Goal: Task Accomplishment & Management: Manage account settings

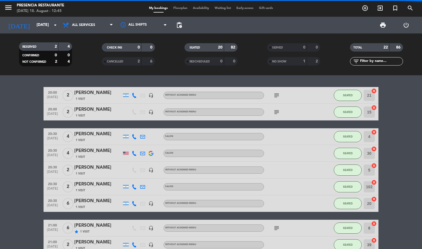
click at [332, 83] on div "20:00 [DATE] 2 [PERSON_NAME] 1 Visit headset_mic Without assigned menu subject …" at bounding box center [211, 162] width 422 height 174
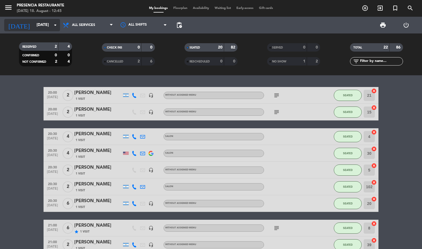
click at [42, 23] on input "[DATE]" at bounding box center [60, 25] width 53 height 10
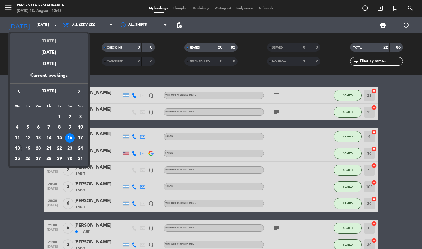
click at [46, 38] on div "[DATE]" at bounding box center [49, 39] width 78 height 11
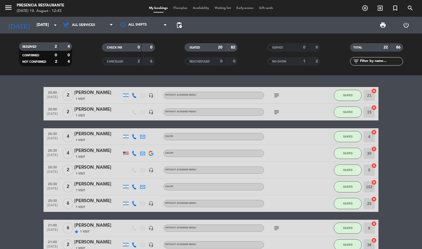
type input "[DATE]"
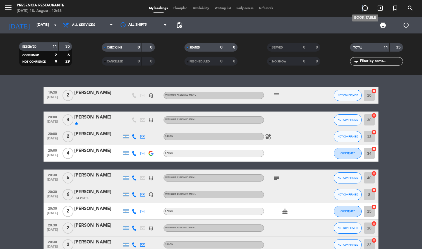
click at [363, 8] on icon "add_circle_outline" at bounding box center [365, 8] width 7 height 7
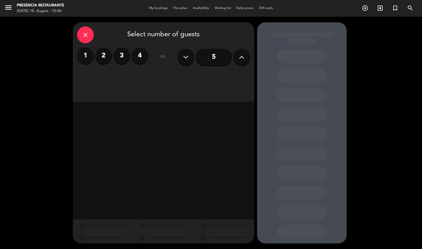
click at [238, 57] on button at bounding box center [241, 57] width 17 height 17
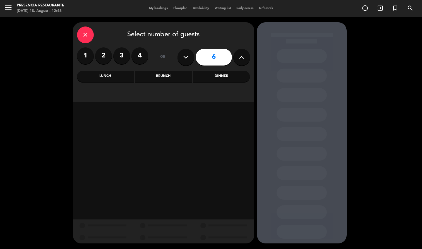
click at [219, 76] on div "Dinner" at bounding box center [221, 76] width 57 height 11
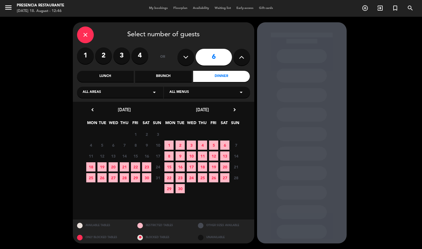
click at [90, 164] on span "18" at bounding box center [90, 167] width 9 height 9
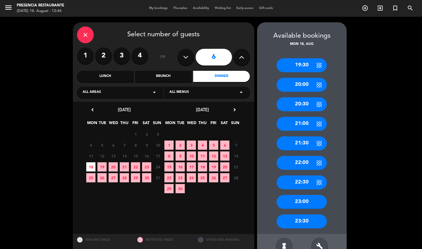
click at [298, 102] on div "20:30" at bounding box center [302, 104] width 50 height 14
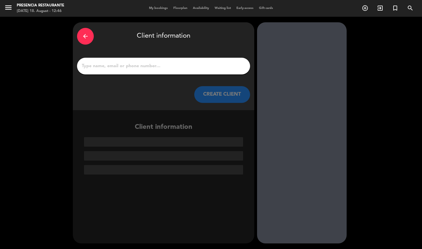
click at [182, 68] on input "1" at bounding box center [163, 66] width 165 height 8
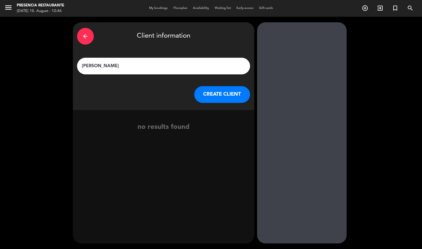
type input "[PERSON_NAME]"
click at [236, 92] on button "CREATE CLIENT" at bounding box center [222, 94] width 56 height 17
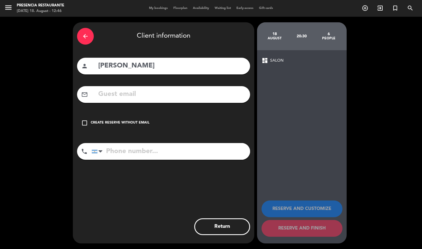
click at [137, 147] on input "tel" at bounding box center [171, 151] width 159 height 17
type input "[PHONE_NUMBER]"
click at [137, 121] on div "Create reserve without email" at bounding box center [120, 123] width 59 height 6
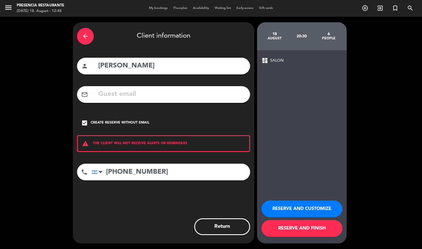
click at [284, 225] on button "RESERVE AND FINISH" at bounding box center [302, 228] width 81 height 17
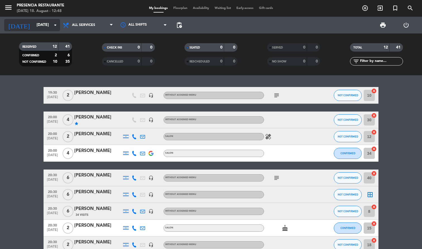
click at [36, 29] on input "[DATE]" at bounding box center [60, 25] width 53 height 10
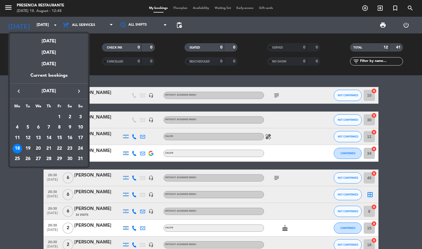
click at [40, 149] on div "20" at bounding box center [38, 148] width 9 height 9
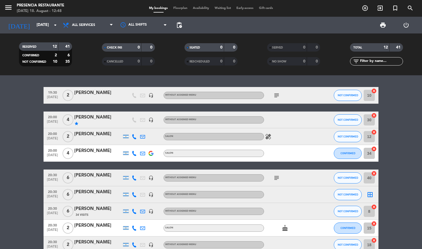
type input "[DATE]"
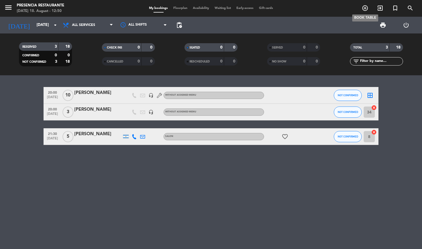
click at [366, 8] on icon "add_circle_outline" at bounding box center [365, 8] width 7 height 7
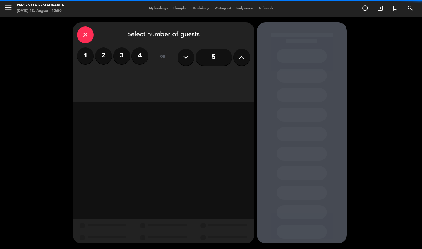
click at [142, 59] on label "4" at bounding box center [140, 55] width 17 height 17
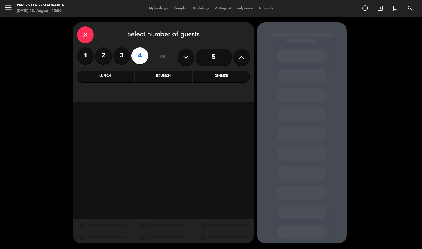
click at [213, 76] on div "Dinner" at bounding box center [221, 76] width 57 height 11
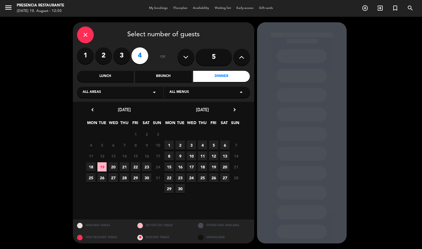
click at [124, 166] on span "21" at bounding box center [124, 167] width 9 height 9
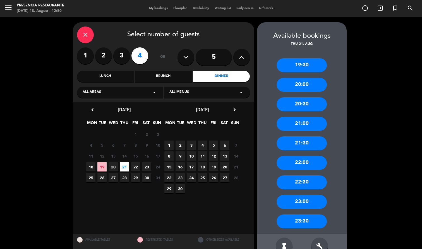
click at [291, 123] on div "21:00" at bounding box center [302, 124] width 50 height 14
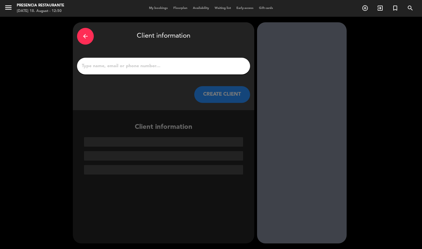
click at [146, 66] on input "1" at bounding box center [163, 66] width 165 height 8
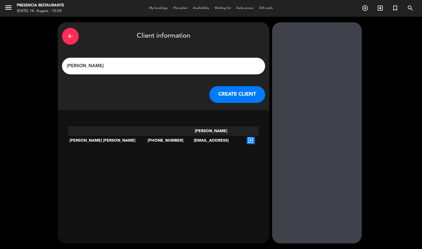
type input "[PERSON_NAME]"
click at [247, 137] on icon "exit_to_app" at bounding box center [251, 140] width 8 height 7
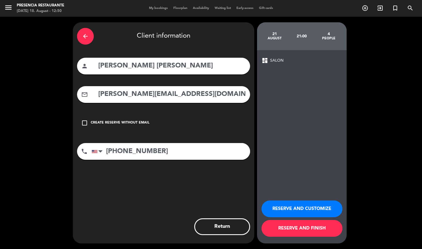
click at [291, 231] on button "RESERVE AND FINISH" at bounding box center [302, 228] width 81 height 17
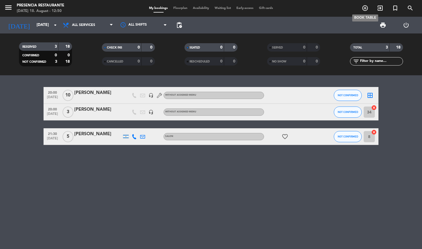
click at [364, 9] on icon "add_circle_outline" at bounding box center [365, 8] width 7 height 7
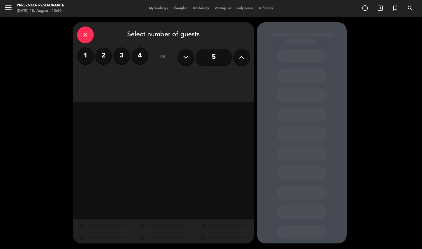
click at [213, 57] on input "5" at bounding box center [214, 57] width 36 height 17
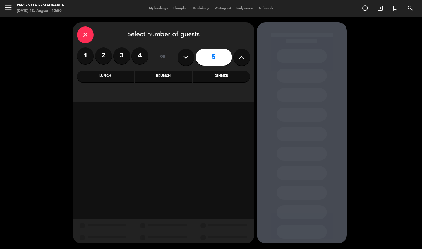
click at [212, 78] on div "Dinner" at bounding box center [221, 76] width 57 height 11
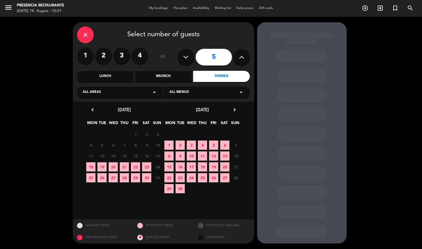
click at [113, 177] on span "27" at bounding box center [113, 177] width 9 height 9
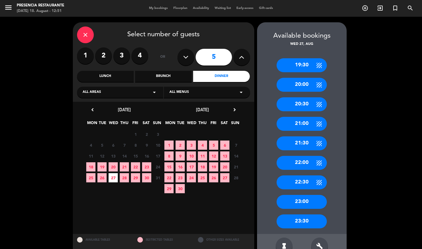
click at [303, 64] on div "19:30" at bounding box center [302, 65] width 50 height 14
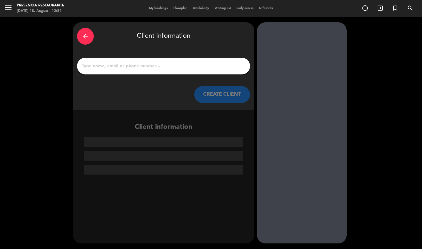
click at [186, 65] on input "1" at bounding box center [163, 66] width 165 height 8
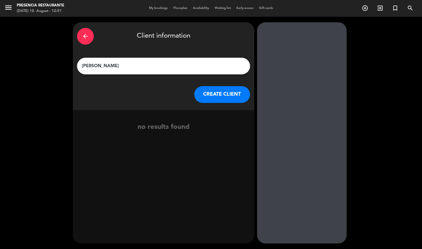
type input "[PERSON_NAME]"
click at [229, 97] on button "CREATE CLIENT" at bounding box center [222, 94] width 56 height 17
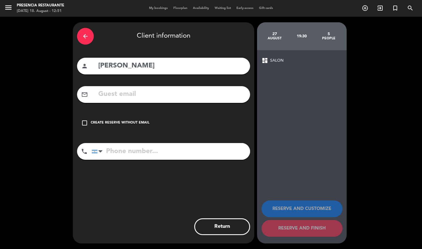
click at [131, 120] on div "check_box_outline_blank Create reserve without email" at bounding box center [163, 123] width 173 height 17
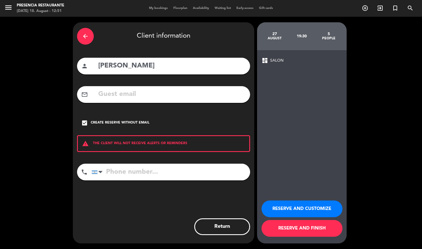
click at [147, 177] on input "tel" at bounding box center [171, 172] width 159 height 17
type input "[PHONE_NUMBER]"
click at [280, 224] on button "RESERVE AND FINISH" at bounding box center [302, 228] width 81 height 17
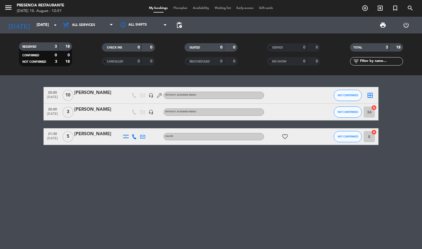
click at [33, 18] on div "[DATE] [DATE] arrow_drop_down" at bounding box center [32, 25] width 56 height 17
click at [34, 22] on input "[DATE]" at bounding box center [60, 25] width 53 height 10
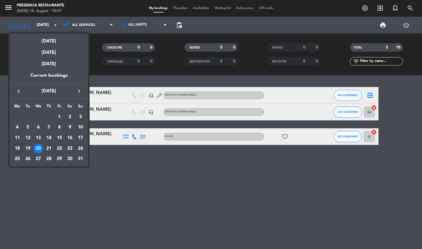
click at [20, 149] on div "18" at bounding box center [17, 148] width 9 height 9
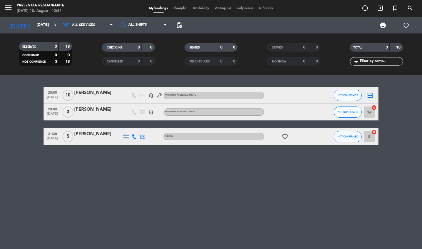
type input "[DATE]"
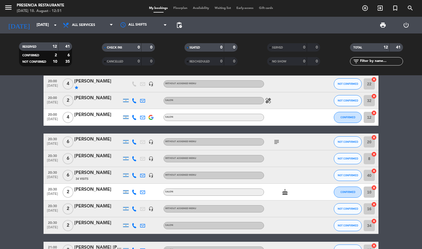
scroll to position [39, 0]
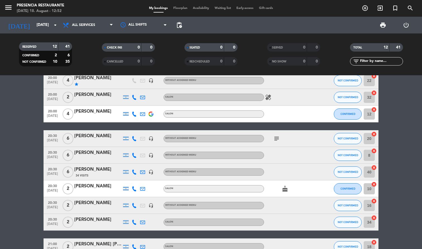
click at [82, 172] on div "[PERSON_NAME]" at bounding box center [97, 169] width 47 height 7
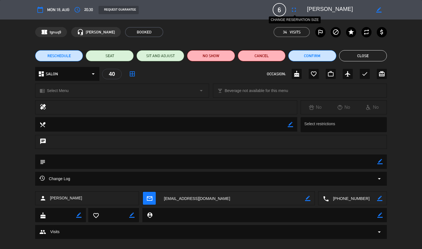
click at [294, 9] on icon "fullscreen" at bounding box center [294, 9] width 7 height 7
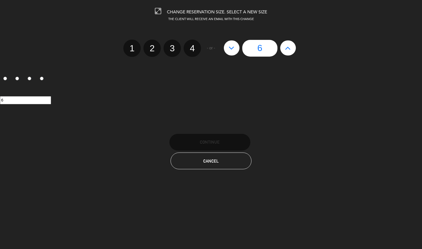
click at [291, 49] on icon at bounding box center [288, 48] width 6 height 9
type input "7"
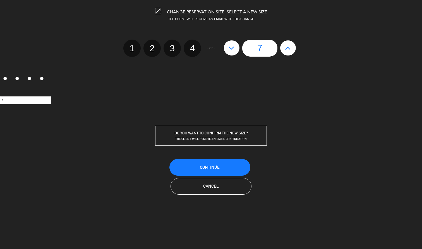
click at [221, 169] on button "Continue" at bounding box center [210, 167] width 81 height 17
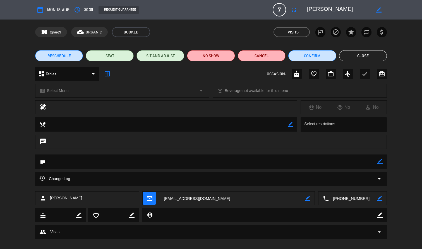
click at [364, 56] on button "Close" at bounding box center [363, 55] width 48 height 11
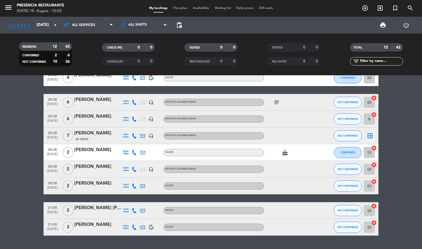
scroll to position [75, 0]
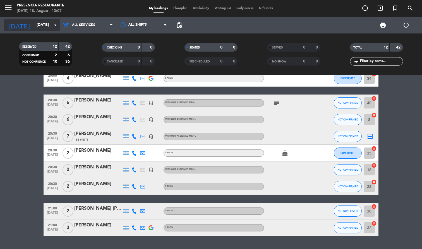
click at [34, 25] on input "[DATE]" at bounding box center [60, 25] width 53 height 10
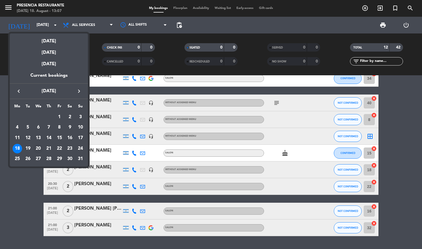
click at [38, 147] on div "20" at bounding box center [38, 148] width 9 height 9
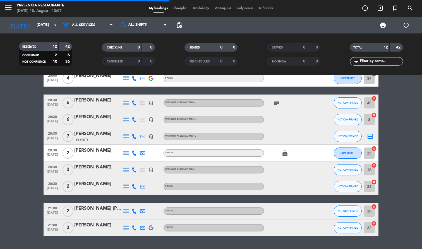
scroll to position [0, 0]
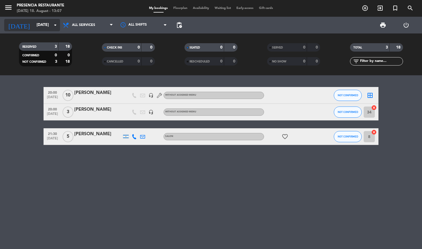
click at [39, 26] on input "[DATE]" at bounding box center [60, 25] width 53 height 10
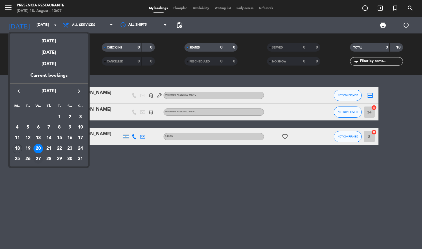
click at [38, 159] on div "27" at bounding box center [38, 159] width 9 height 9
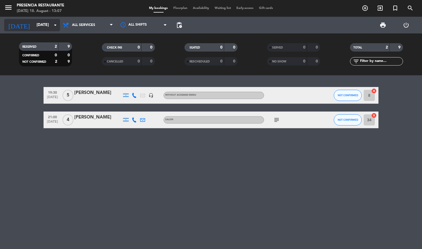
click at [35, 22] on input "[DATE]" at bounding box center [60, 25] width 53 height 10
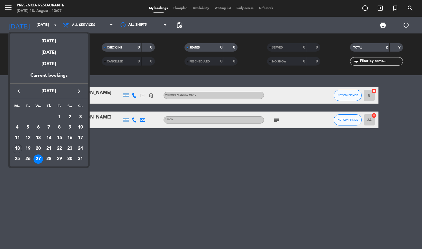
click at [78, 90] on icon "keyboard_arrow_right" at bounding box center [79, 91] width 7 height 7
click at [59, 137] on div "12" at bounding box center [59, 137] width 9 height 9
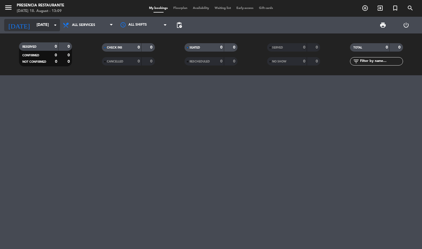
click at [34, 23] on input "[DATE]" at bounding box center [60, 25] width 53 height 10
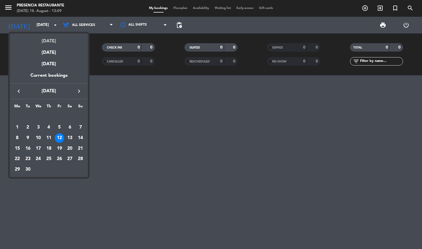
click at [47, 39] on div "[DATE]" at bounding box center [49, 39] width 78 height 11
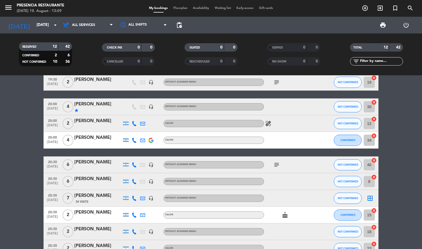
scroll to position [14, 0]
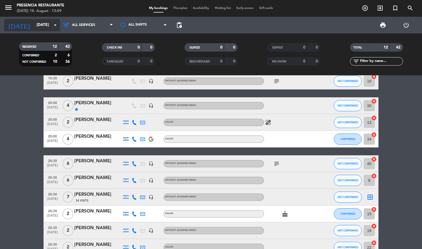
click at [34, 27] on input "[DATE]" at bounding box center [60, 25] width 53 height 10
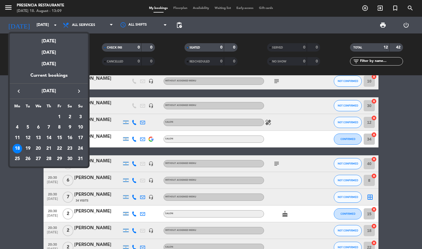
click at [27, 149] on div "19" at bounding box center [27, 148] width 9 height 9
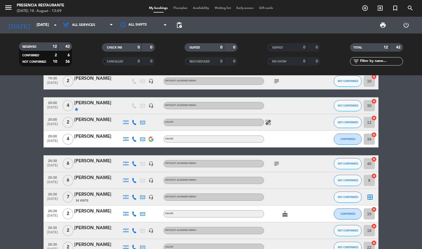
type input "[DATE]"
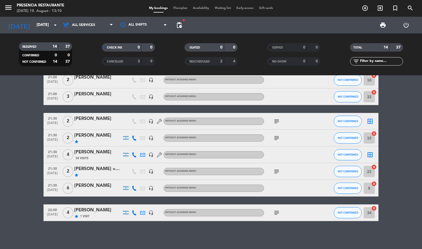
scroll to position [139, 0]
